Goal: Task Accomplishment & Management: Complete application form

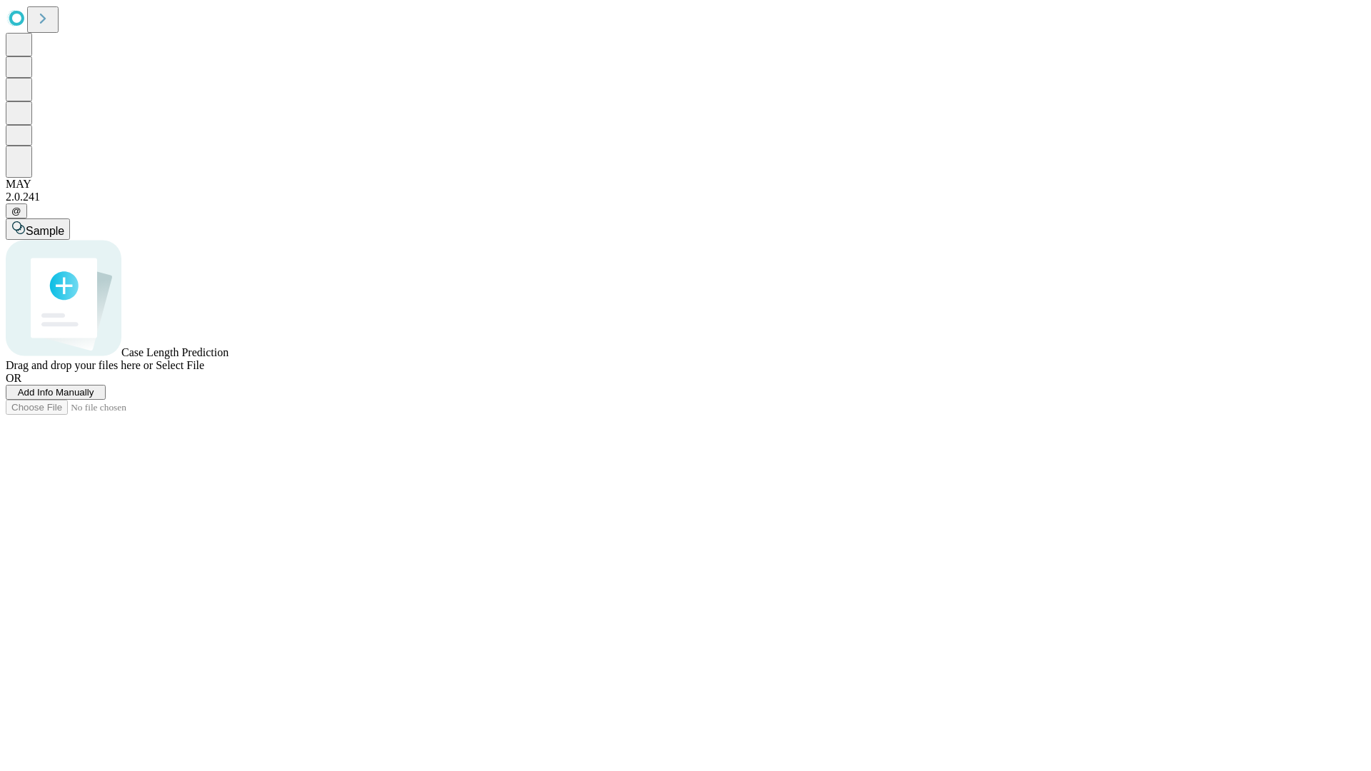
click at [94, 398] on span "Add Info Manually" at bounding box center [56, 392] width 76 height 11
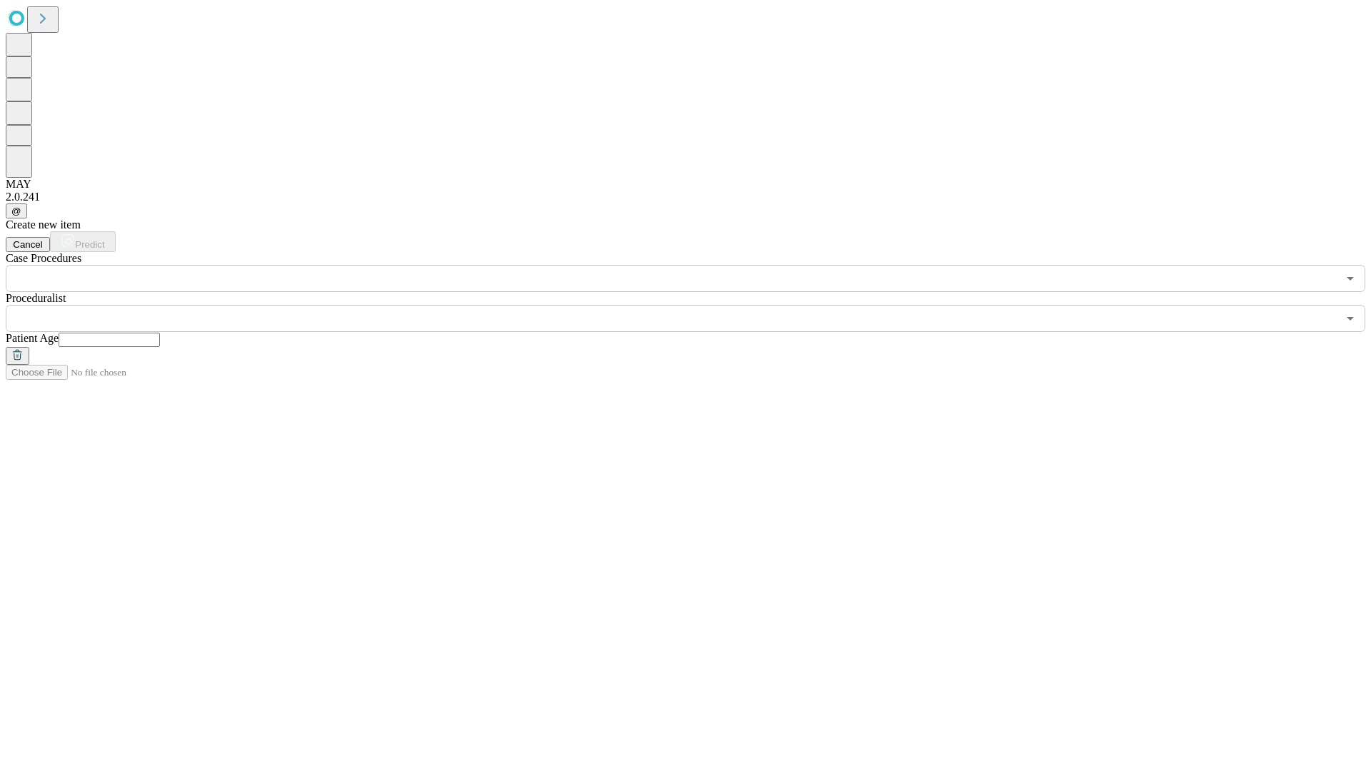
click at [160, 333] on input "text" at bounding box center [109, 340] width 101 height 14
type input "**"
click at [695, 305] on input "text" at bounding box center [671, 318] width 1331 height 27
